Goal: Task Accomplishment & Management: Use online tool/utility

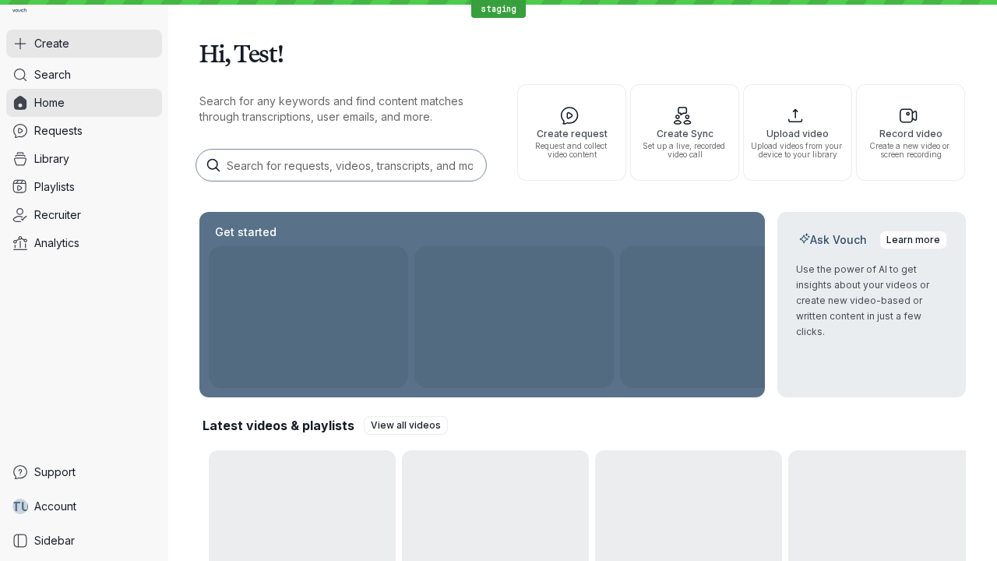
click at [84, 44] on button "Create" at bounding box center [84, 44] width 156 height 28
